Goal: Navigation & Orientation: Find specific page/section

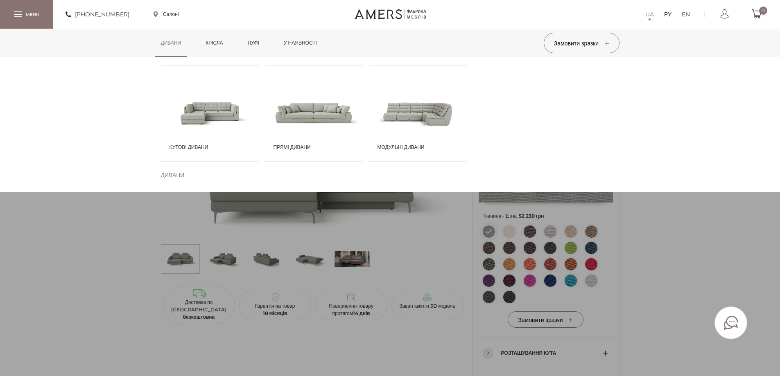
click at [220, 149] on span "Кутові дивани" at bounding box center [212, 147] width 85 height 7
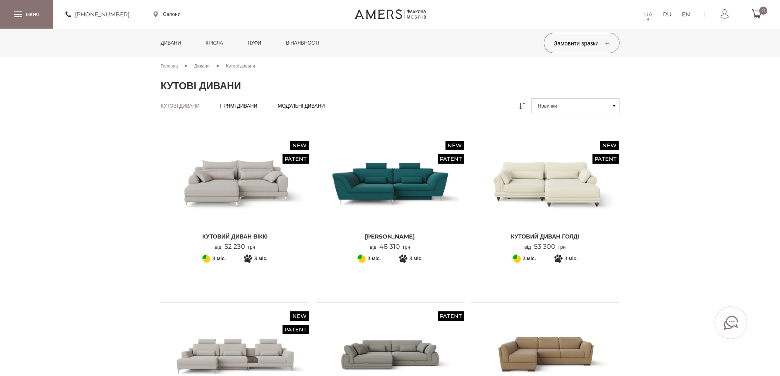
click at [687, 15] on link "EN" at bounding box center [686, 14] width 8 height 10
click at [651, 18] on link "UA" at bounding box center [649, 14] width 9 height 10
